Goal: Transaction & Acquisition: Obtain resource

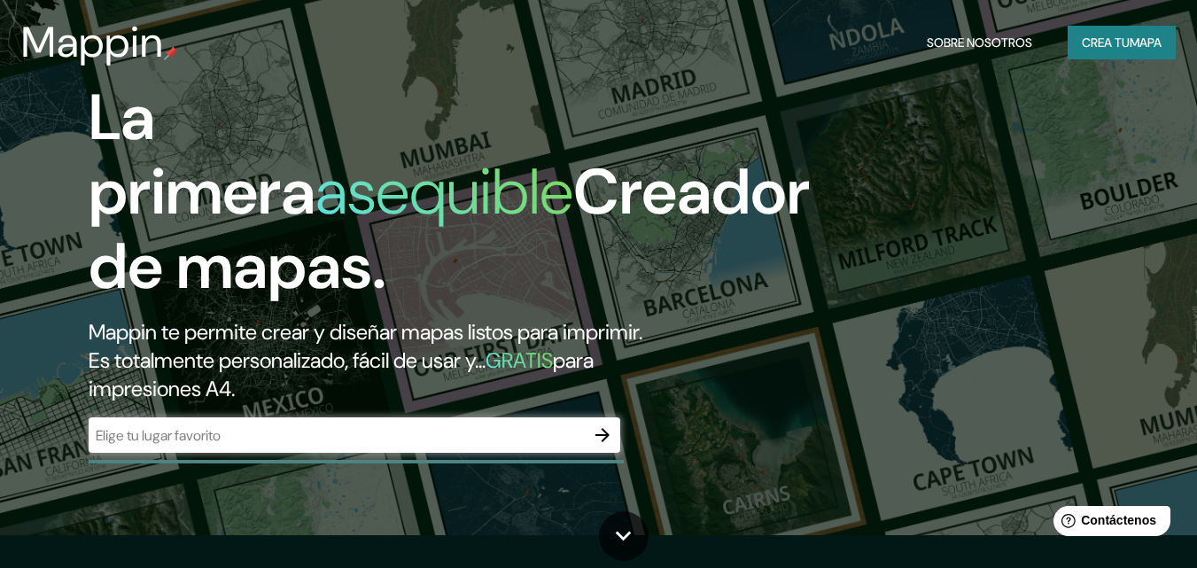
scroll to position [89, 0]
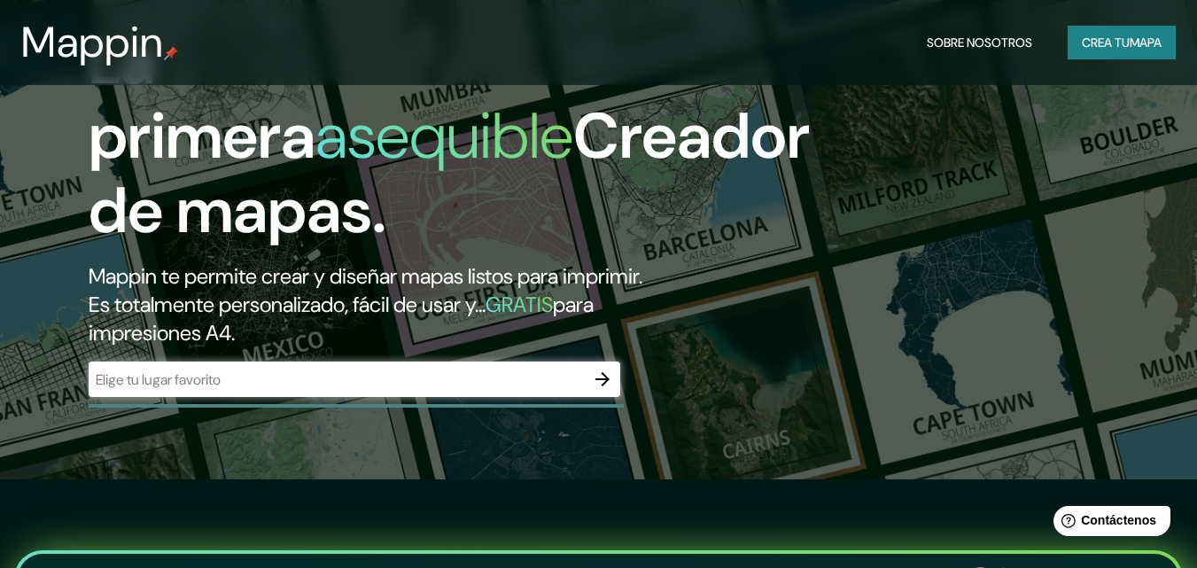
click at [223, 390] on div "​" at bounding box center [354, 378] width 531 height 35
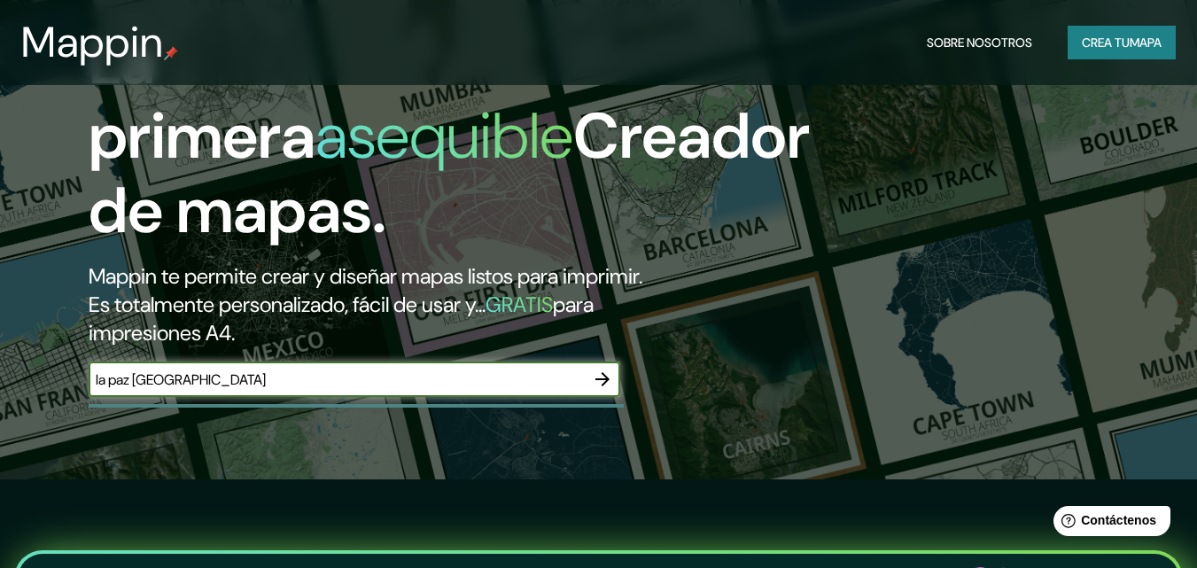
type input "la paz [GEOGRAPHIC_DATA]"
click at [604, 376] on icon "button" at bounding box center [602, 379] width 14 height 14
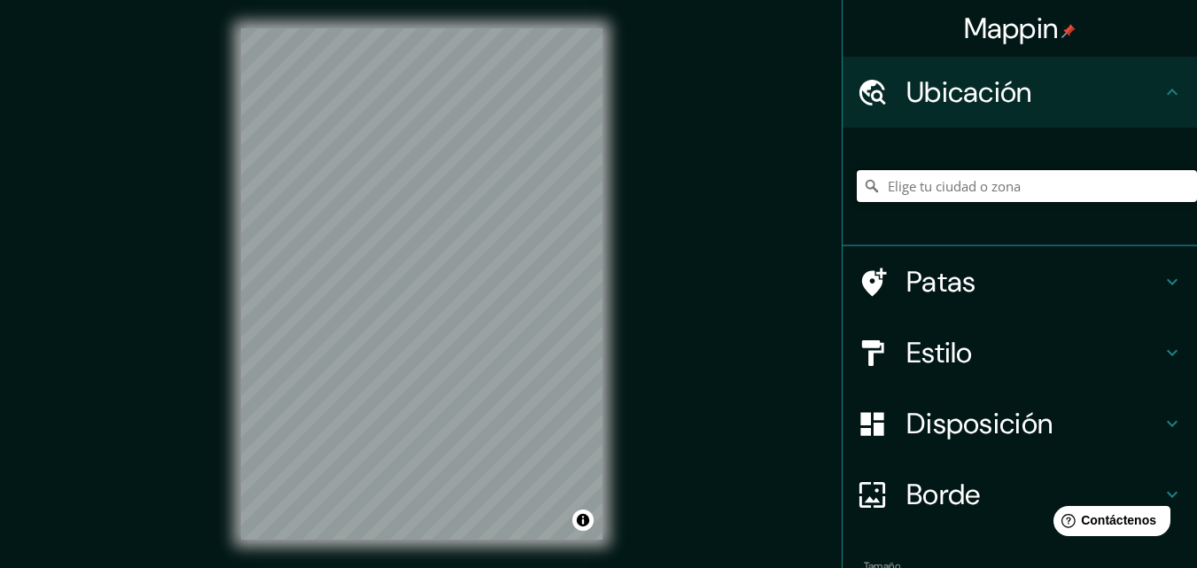
click at [886, 180] on input "Elige tu ciudad o zona" at bounding box center [1027, 186] width 340 height 32
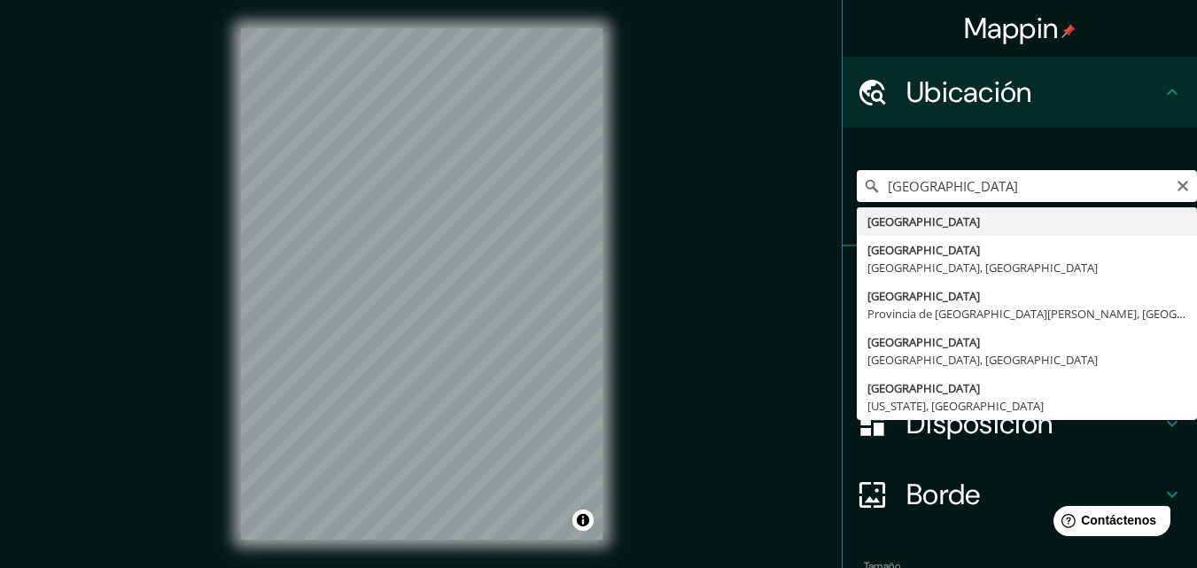
type input "[GEOGRAPHIC_DATA]"
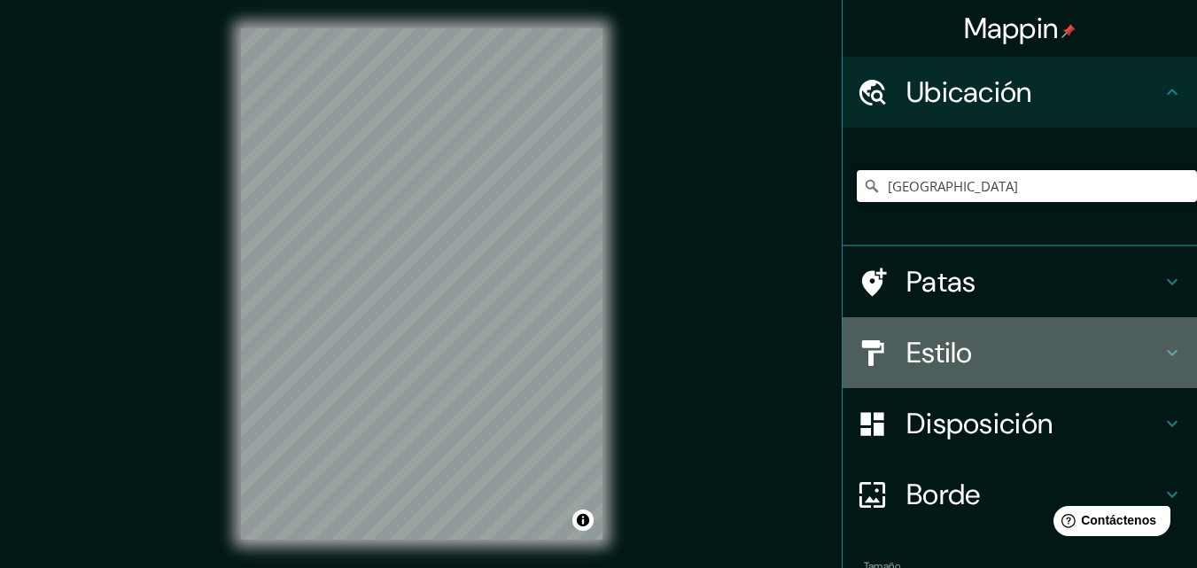
click at [1146, 353] on h4 "Estilo" at bounding box center [1033, 352] width 255 height 35
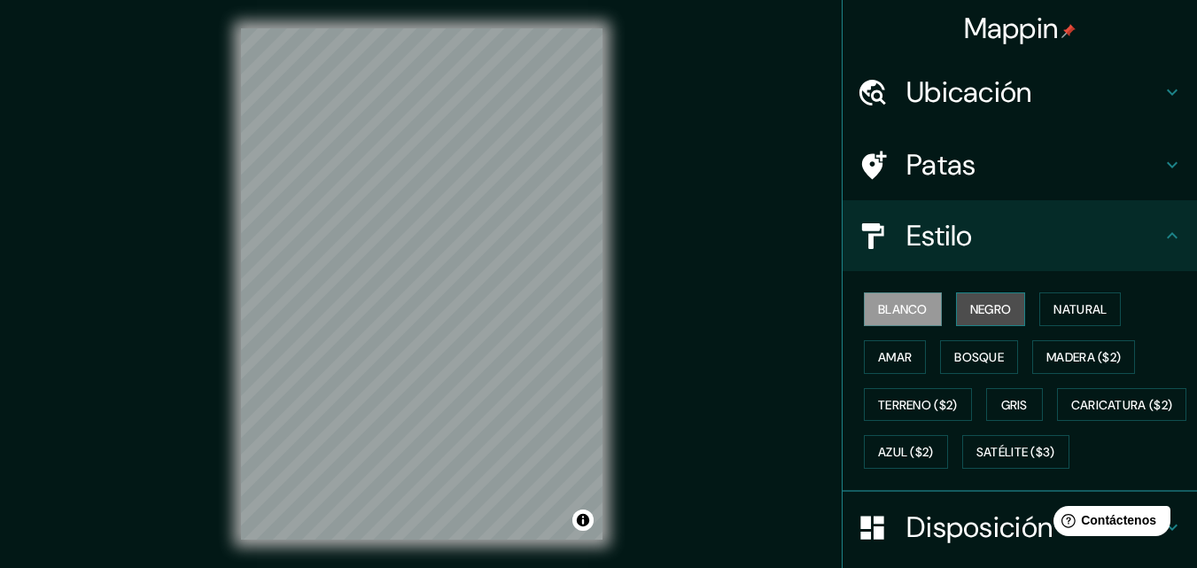
click at [970, 311] on font "Negro" at bounding box center [991, 309] width 42 height 16
click at [888, 304] on font "Blanco" at bounding box center [903, 309] width 50 height 16
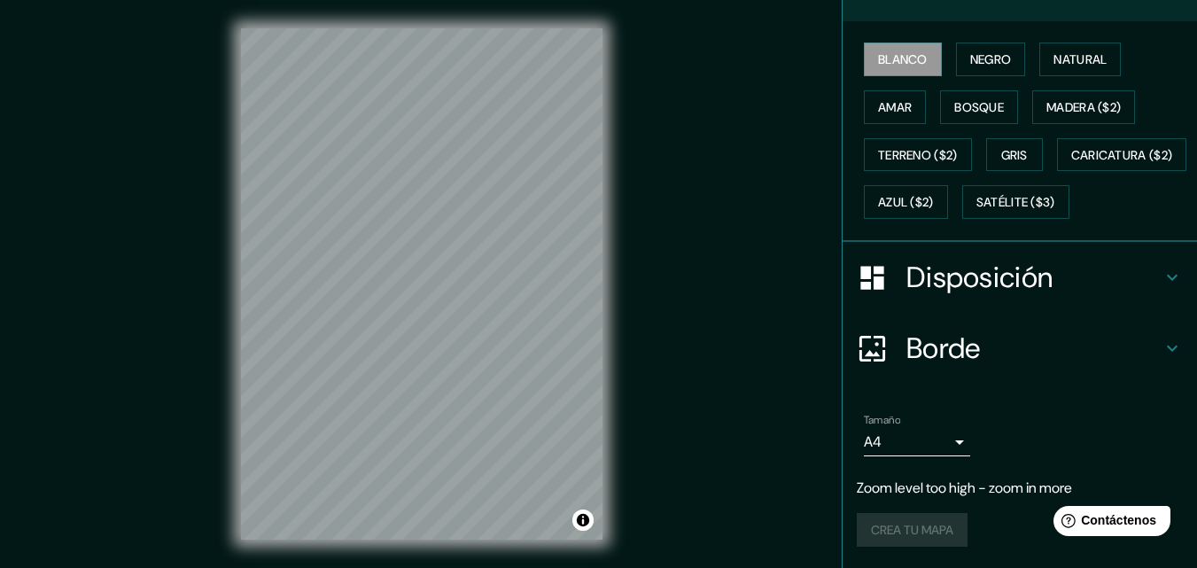
scroll to position [297, 0]
click at [1113, 345] on h4 "Borde" at bounding box center [1033, 347] width 255 height 35
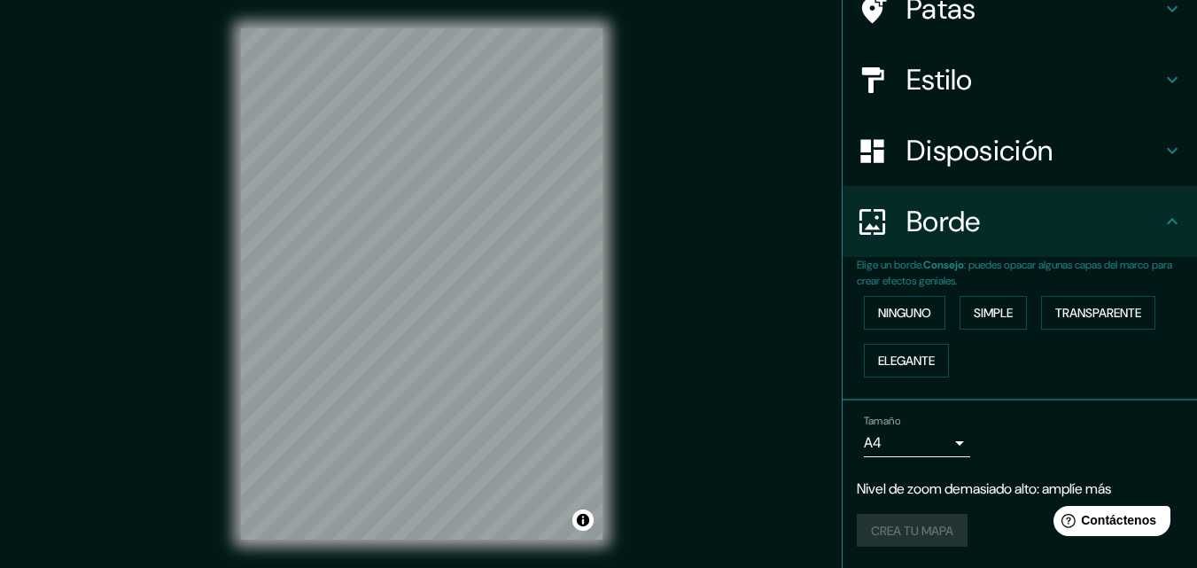
scroll to position [156, 0]
click at [979, 321] on font "Simple" at bounding box center [992, 313] width 39 height 16
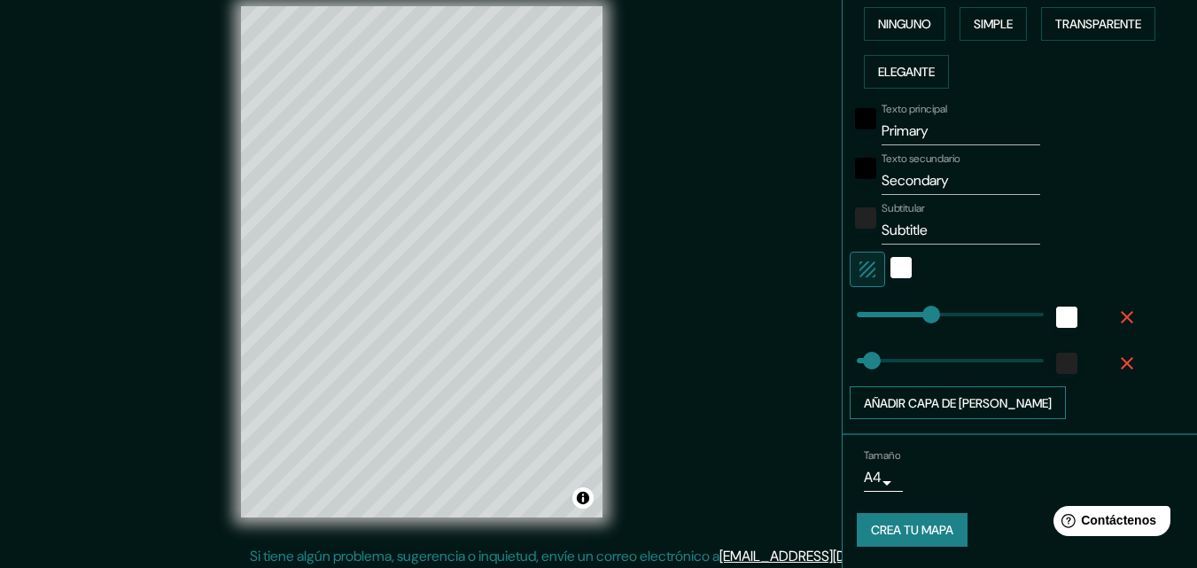
scroll to position [28, 0]
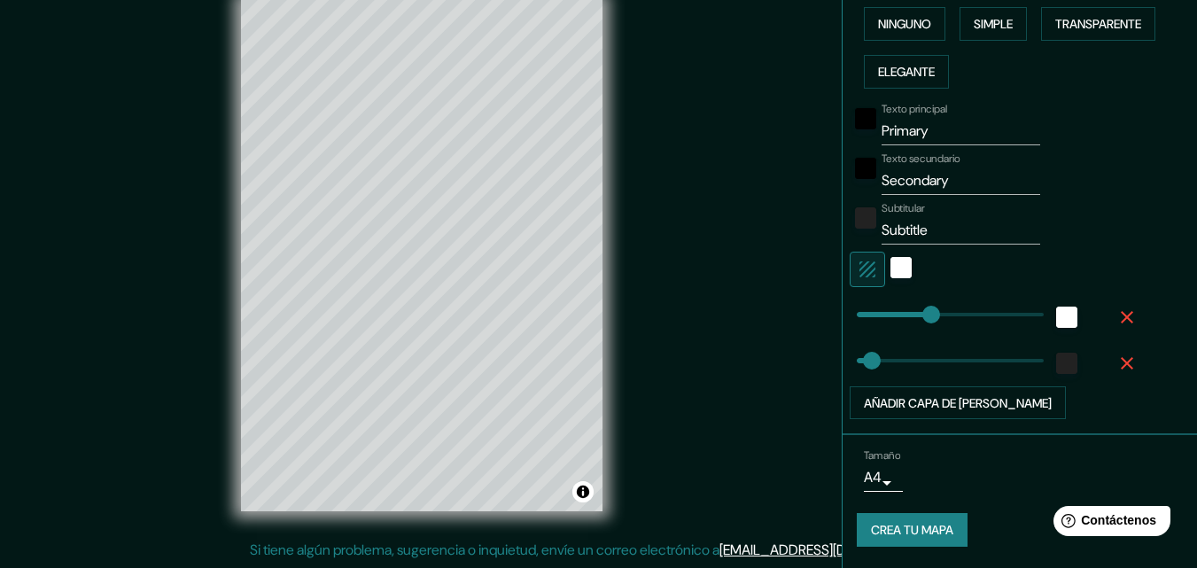
click at [873, 485] on body "Mappin Ubicación Bolivia Patas Estilo Disposición Borde Elige un borde. Consejo…" at bounding box center [598, 256] width 1197 height 568
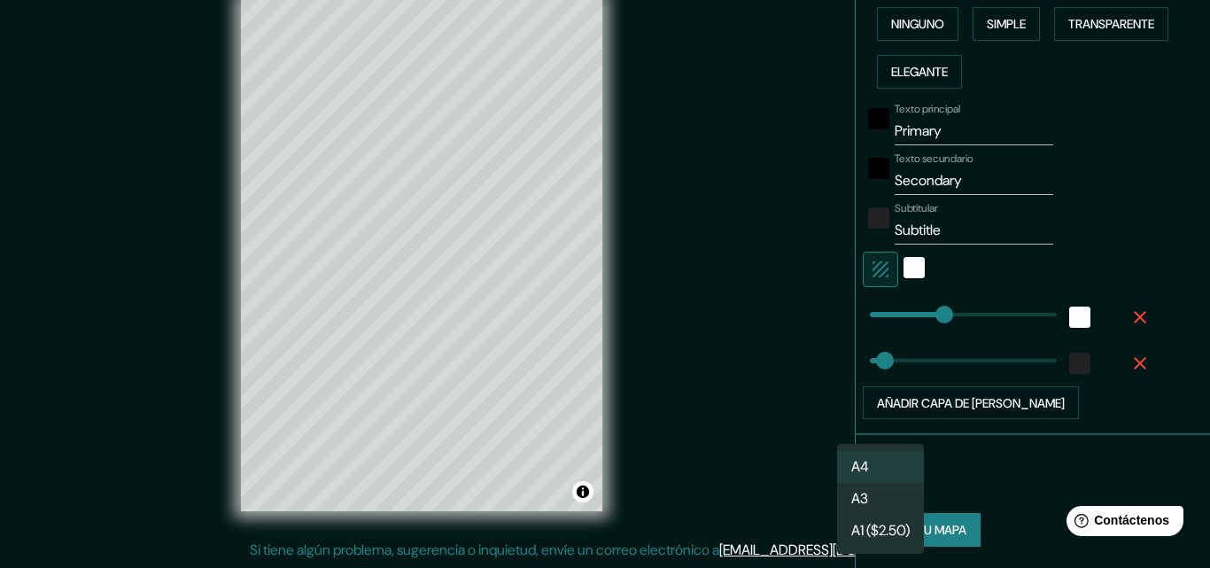
click at [882, 465] on li "A4" at bounding box center [880, 467] width 87 height 32
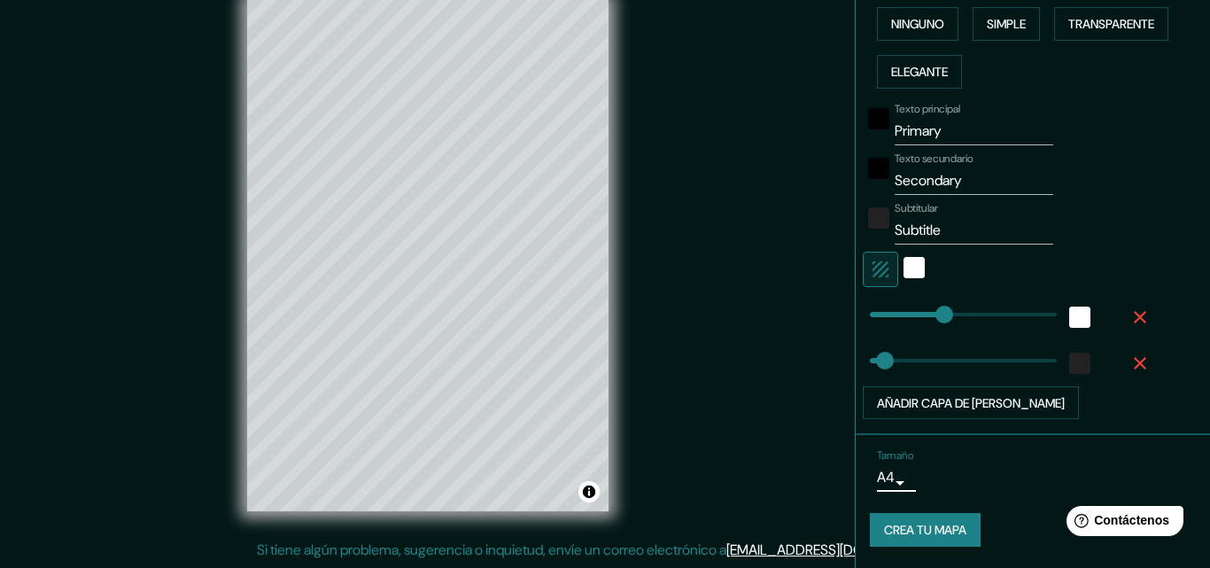
click at [879, 483] on body "Mappin Ubicación Bolivia Patas Estilo Disposición Borde Elige un borde. Consejo…" at bounding box center [605, 256] width 1210 height 568
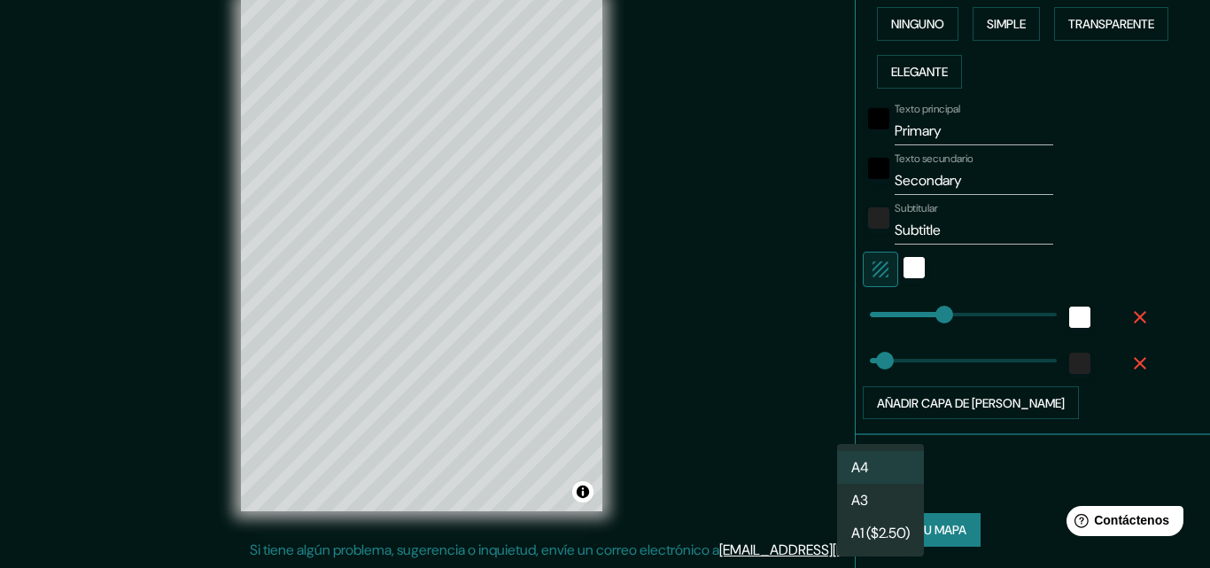
click at [957, 465] on div at bounding box center [605, 284] width 1210 height 568
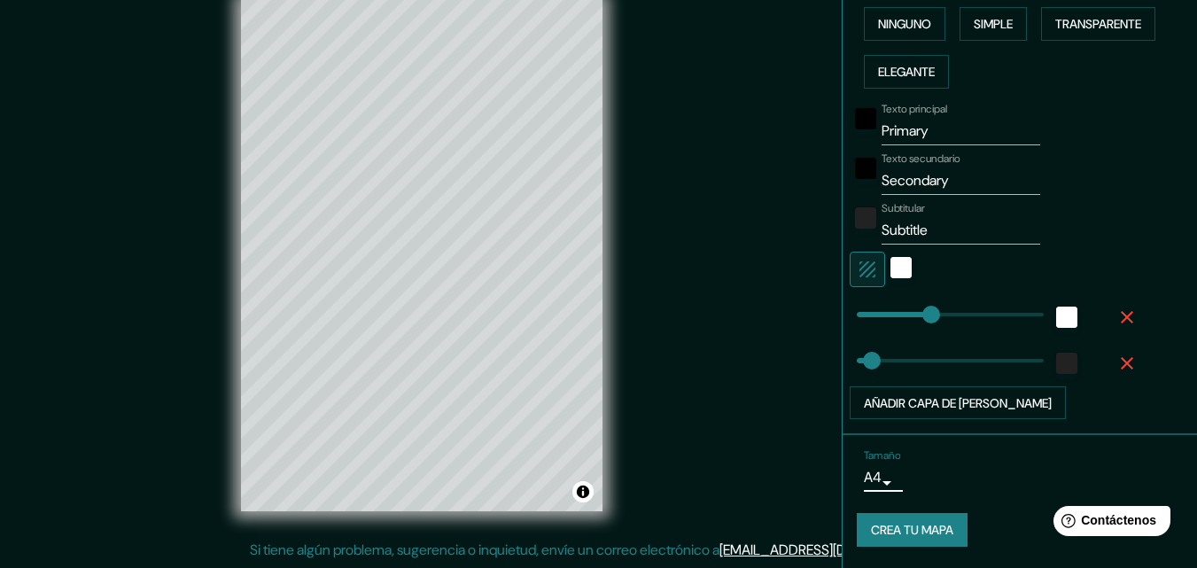
click at [933, 525] on font "Crea tu mapa" at bounding box center [912, 531] width 82 height 16
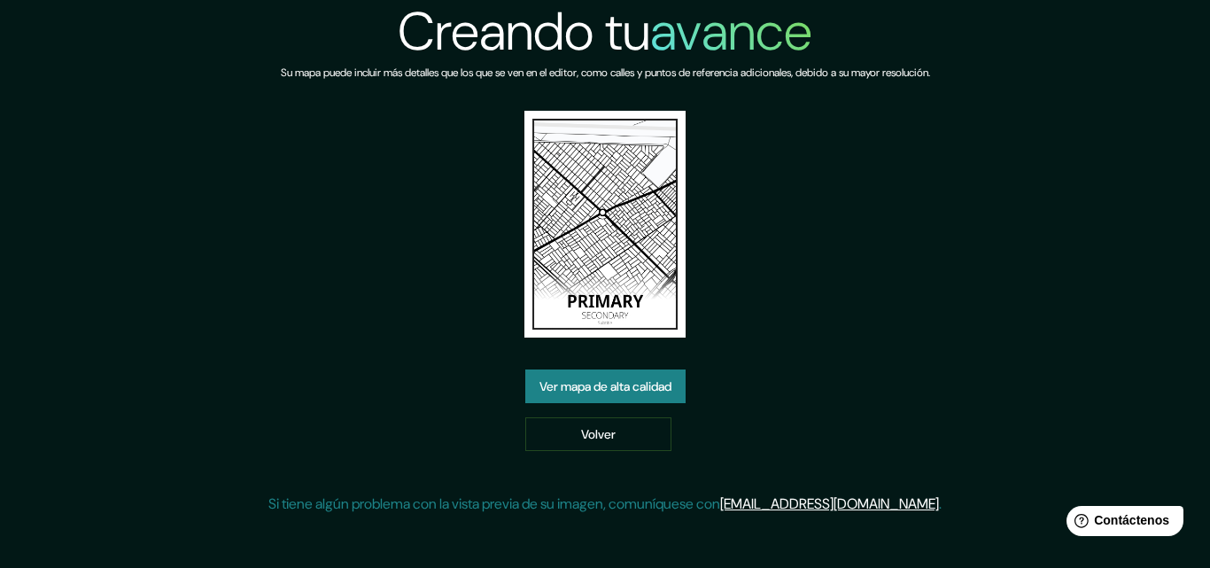
click at [652, 385] on font "Ver mapa de alta calidad" at bounding box center [605, 387] width 132 height 16
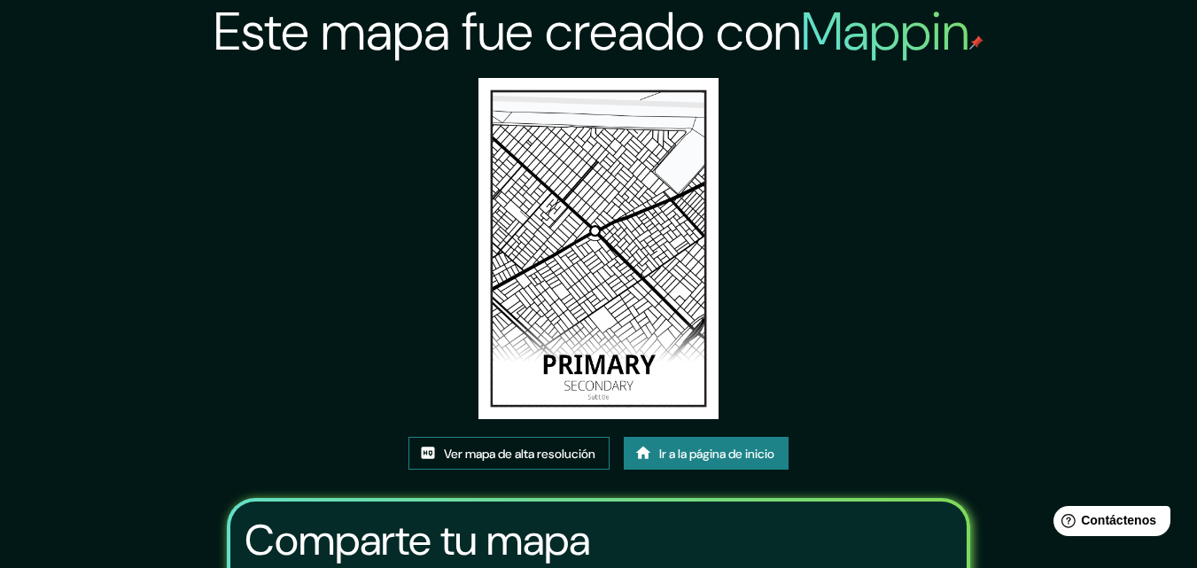
click at [557, 447] on font "Ver mapa de alta resolución" at bounding box center [519, 454] width 151 height 16
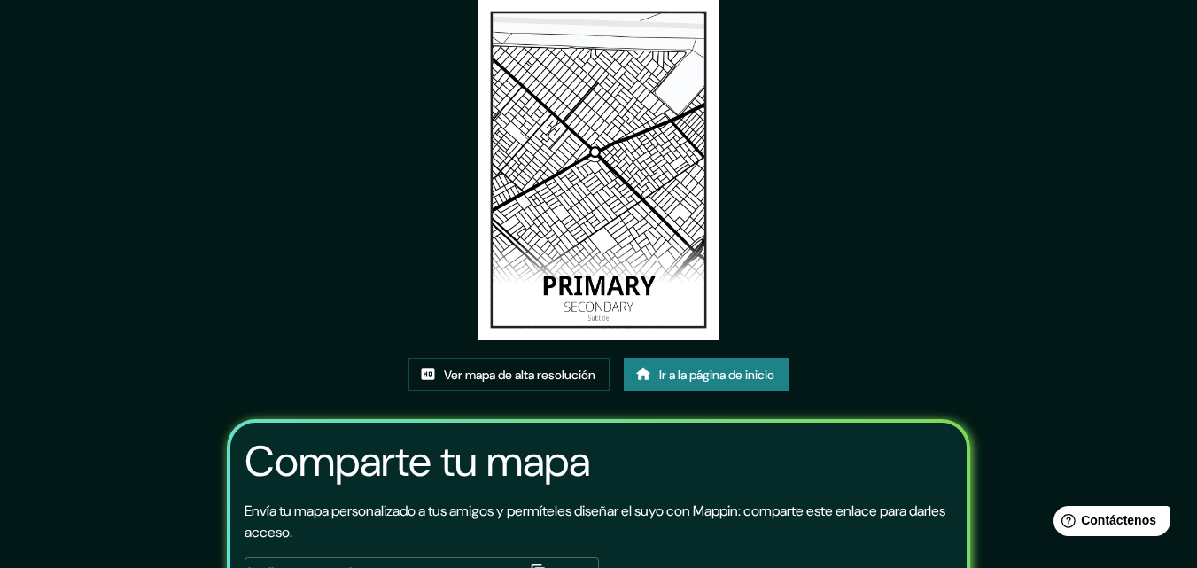
scroll to position [218, 0]
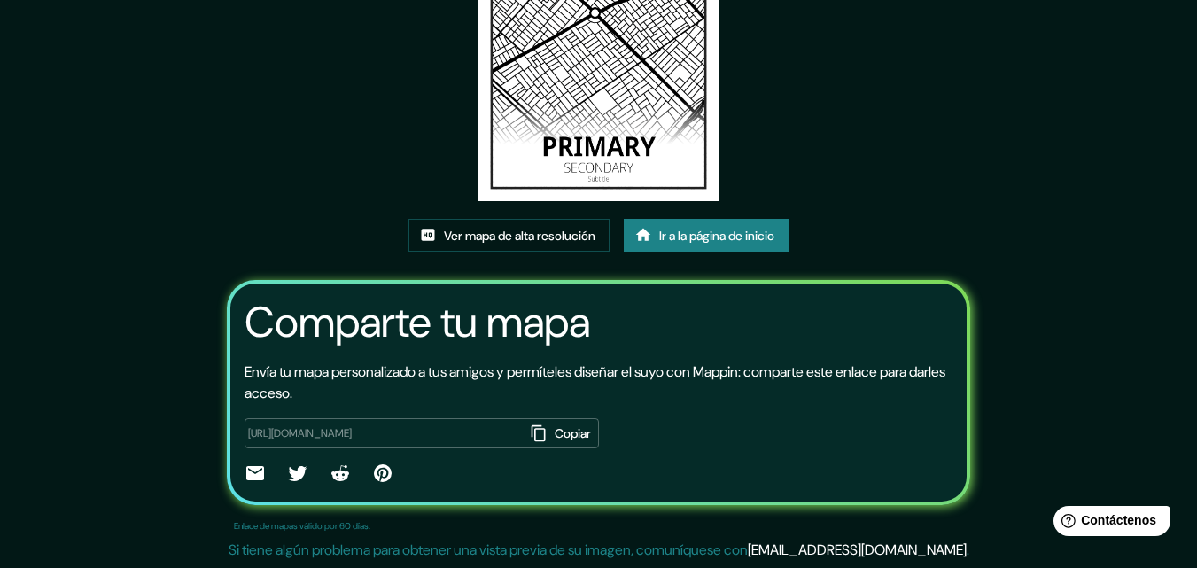
click at [554, 434] on font "Copiar" at bounding box center [572, 434] width 36 height 16
click at [826, 201] on div "Este mapa fue creado con Mappin Ver mapa de alta resolución Ir a la página de i…" at bounding box center [598, 175] width 787 height 786
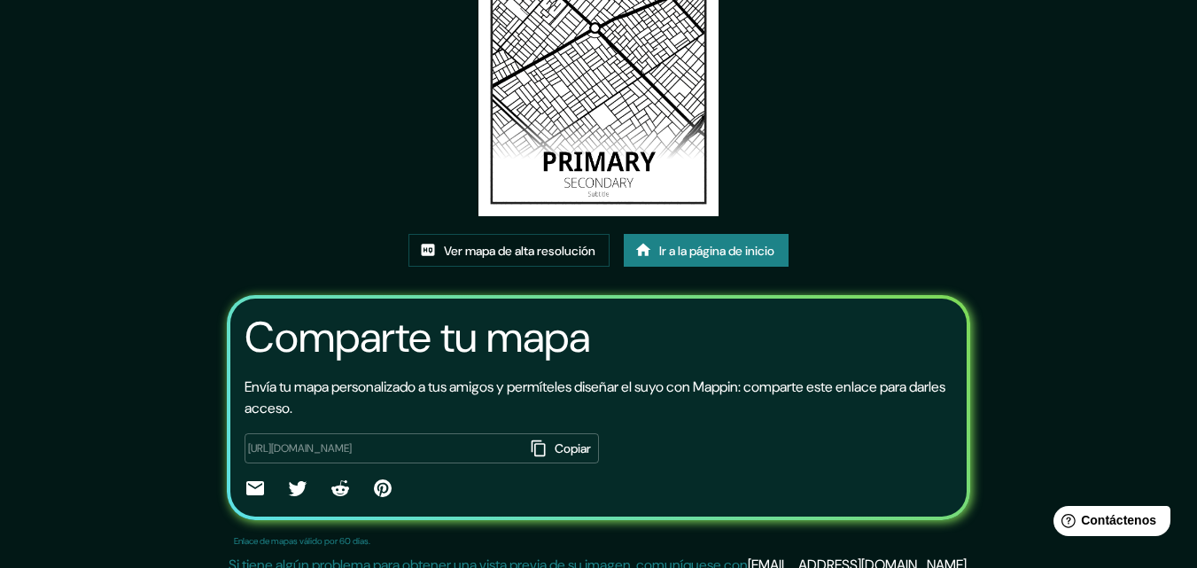
scroll to position [0, 0]
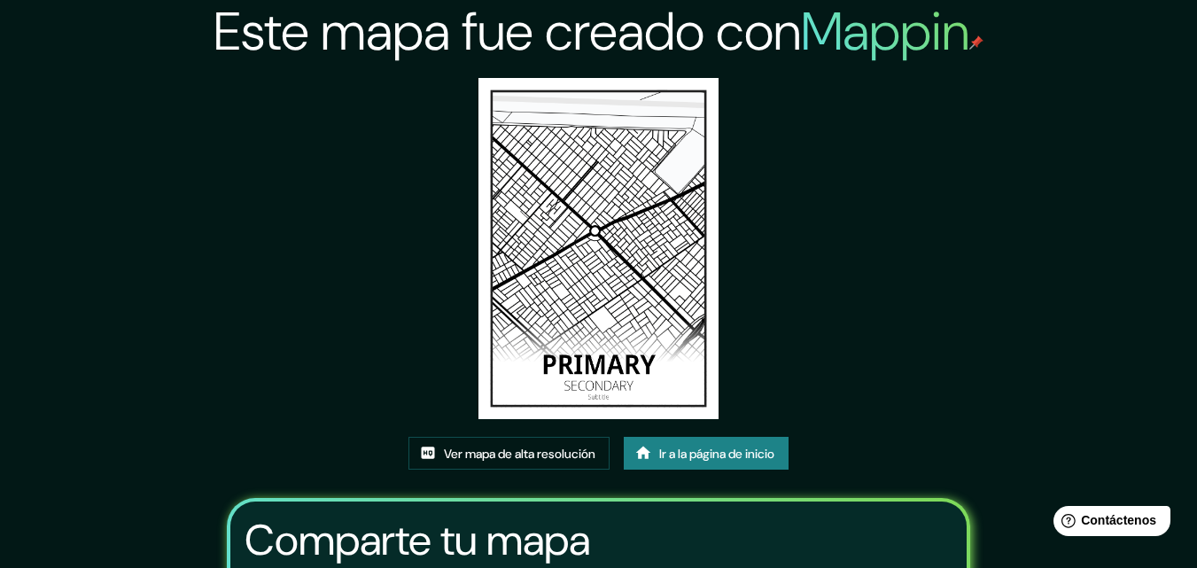
click at [573, 330] on img at bounding box center [598, 248] width 241 height 341
click at [592, 283] on img at bounding box center [598, 248] width 241 height 341
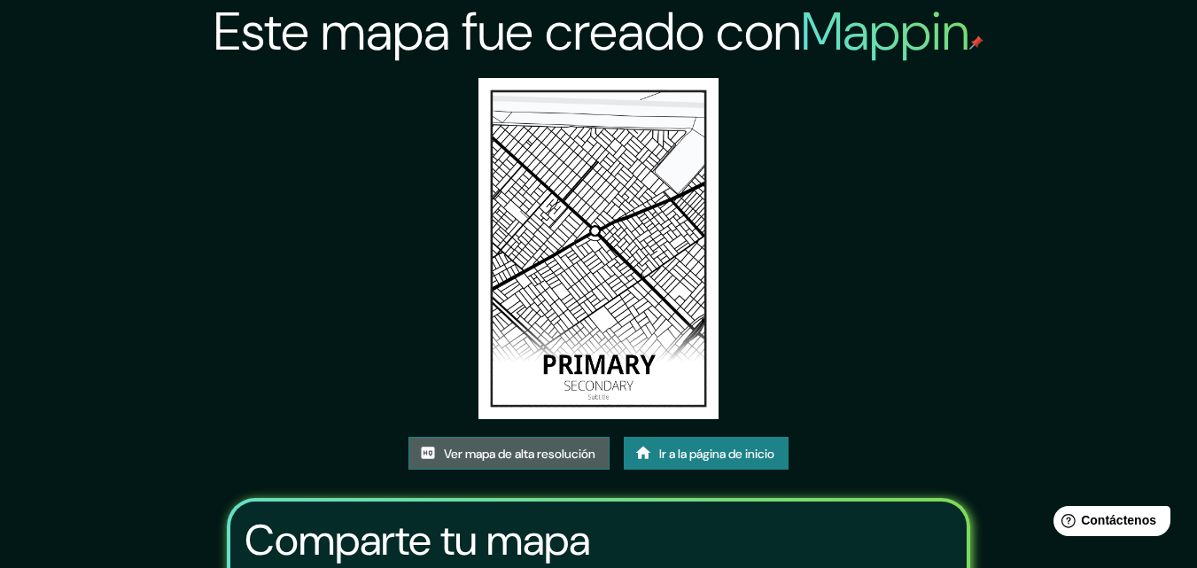
click at [565, 447] on font "Ver mapa de alta resolución" at bounding box center [519, 454] width 151 height 16
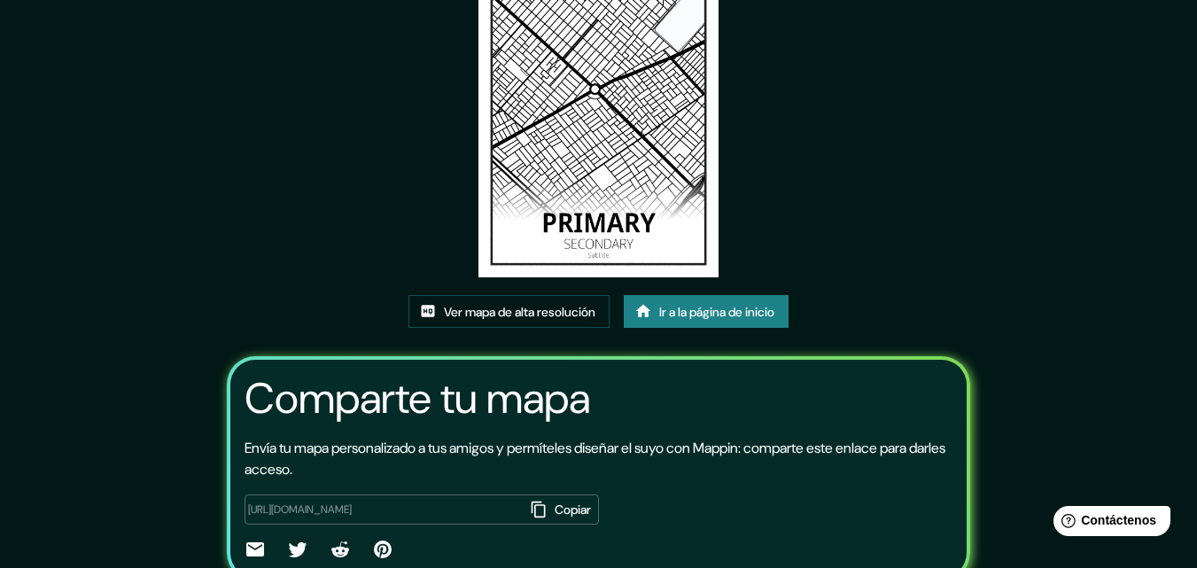
scroll to position [41, 0]
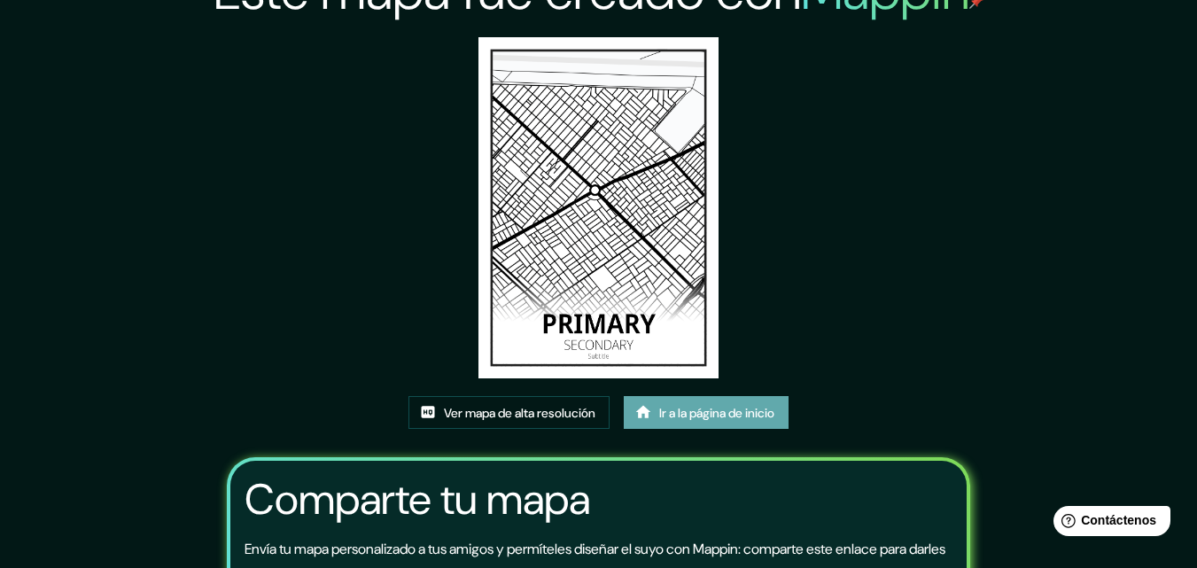
click at [652, 406] on icon at bounding box center [643, 412] width 18 height 18
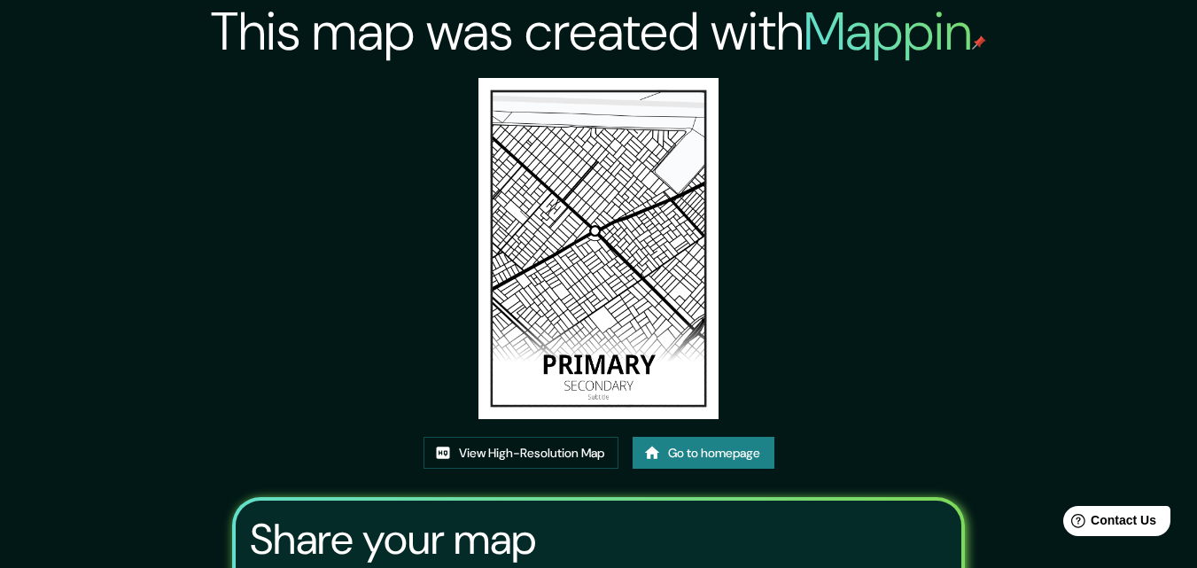
click at [797, 314] on div "This map was created with Mappin View High-Resolution Map Go to homepage Share …" at bounding box center [598, 381] width 775 height 763
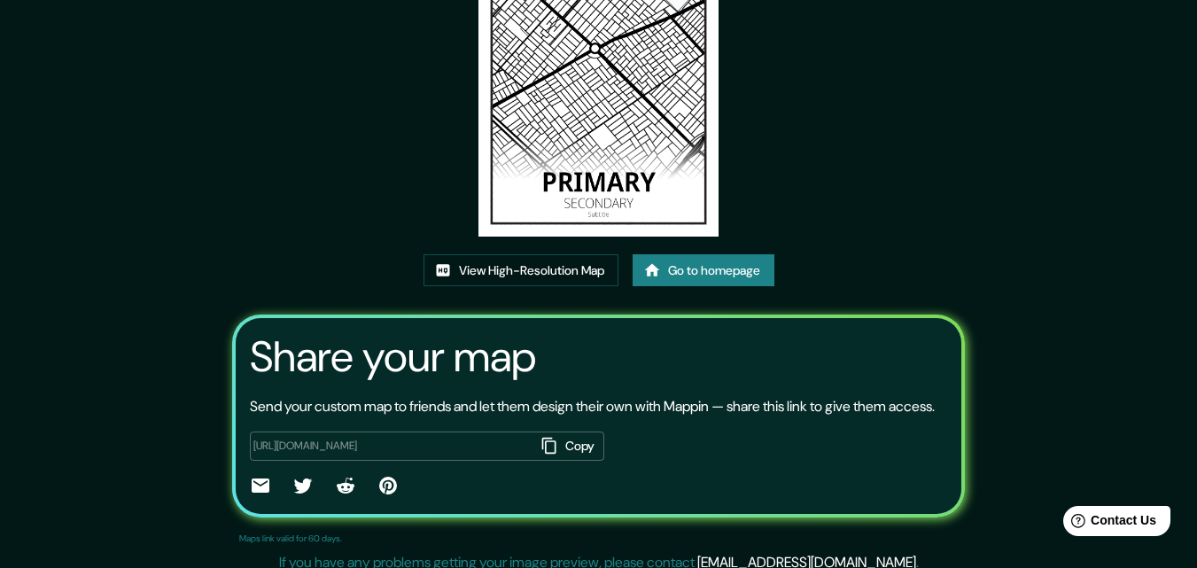
scroll to position [216, 0]
